Goal: Find specific page/section

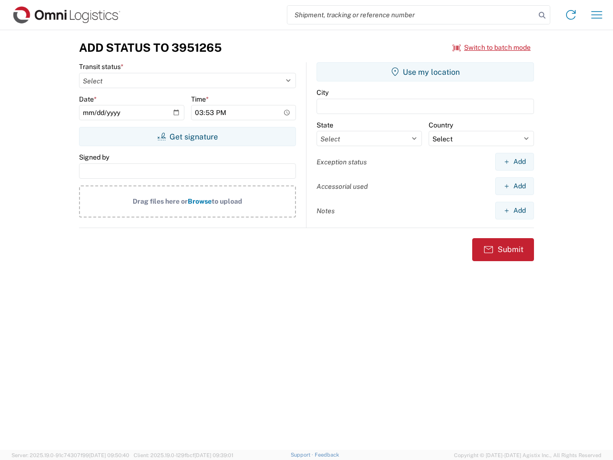
click at [411, 15] on input "search" at bounding box center [411, 15] width 248 height 18
click at [542, 15] on icon at bounding box center [541, 15] width 13 height 13
click at [571, 15] on icon at bounding box center [570, 14] width 15 height 15
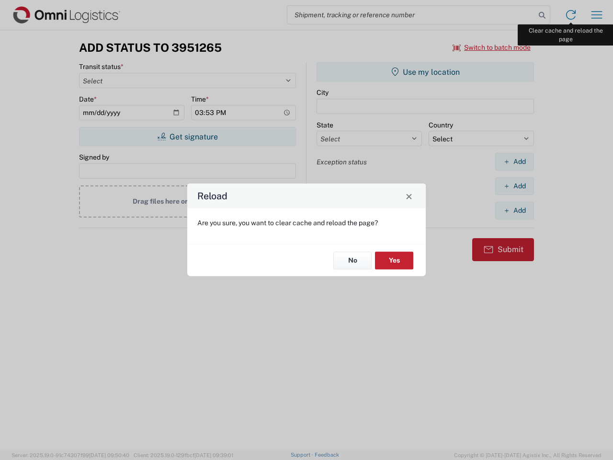
click at [596, 15] on div "Reload Are you sure, you want to clear cache and reload the page? No Yes" at bounding box center [306, 230] width 613 height 460
click at [492, 47] on div "Reload Are you sure, you want to clear cache and reload the page? No Yes" at bounding box center [306, 230] width 613 height 460
click at [187, 136] on div "Reload Are you sure, you want to clear cache and reload the page? No Yes" at bounding box center [306, 230] width 613 height 460
click at [425, 72] on div "Reload Are you sure, you want to clear cache and reload the page? No Yes" at bounding box center [306, 230] width 613 height 460
click at [514, 161] on div "Reload Are you sure, you want to clear cache and reload the page? No Yes" at bounding box center [306, 230] width 613 height 460
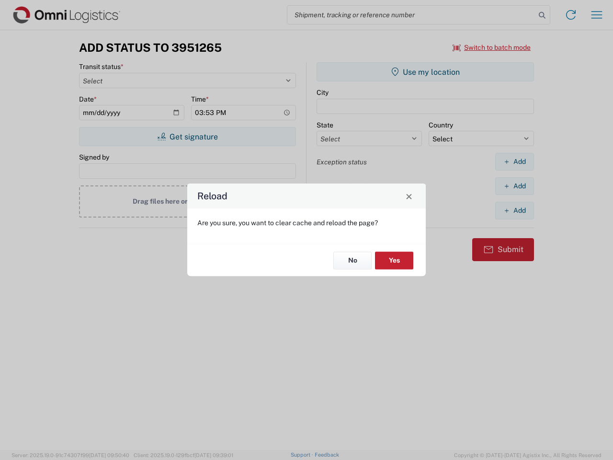
click at [514, 186] on div "Reload Are you sure, you want to clear cache and reload the page? No Yes" at bounding box center [306, 230] width 613 height 460
click at [514, 210] on div "Reload Are you sure, you want to clear cache and reload the page? No Yes" at bounding box center [306, 230] width 613 height 460
